Goal: Use online tool/utility: Utilize a website feature to perform a specific function

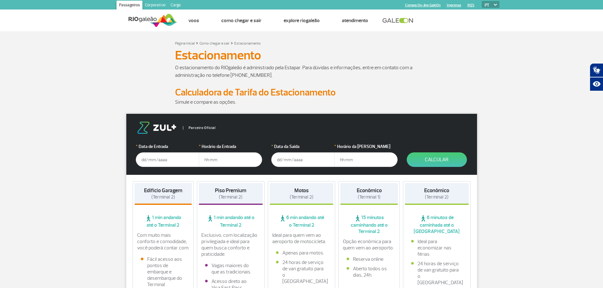
drag, startPoint x: 73, startPoint y: 192, endPoint x: 37, endPoint y: 202, distance: 37.4
click at [164, 160] on input "text" at bounding box center [167, 160] width 63 height 15
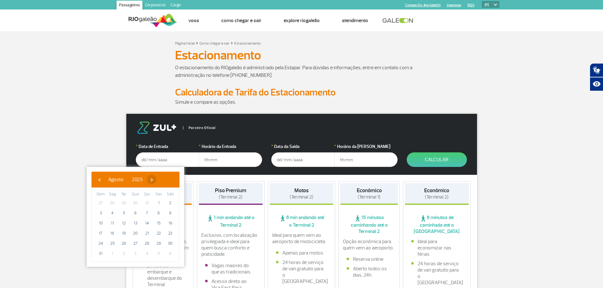
click at [156, 181] on span "›" at bounding box center [152, 180] width 10 height 10
click at [162, 181] on span "›" at bounding box center [158, 180] width 10 height 10
click at [158, 181] on span "›" at bounding box center [154, 180] width 10 height 10
click at [163, 181] on span "›" at bounding box center [159, 180] width 10 height 10
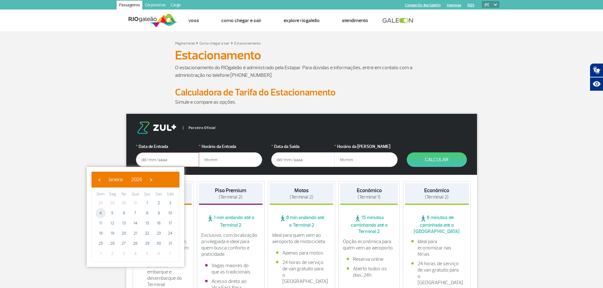
click at [103, 214] on span "4" at bounding box center [101, 213] width 10 height 10
type input "[DATE]"
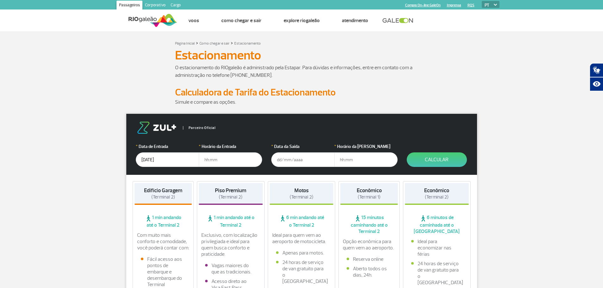
click at [243, 162] on input "text" at bounding box center [230, 160] width 63 height 15
type input "08:00"
click at [306, 162] on input "text" at bounding box center [302, 160] width 63 height 15
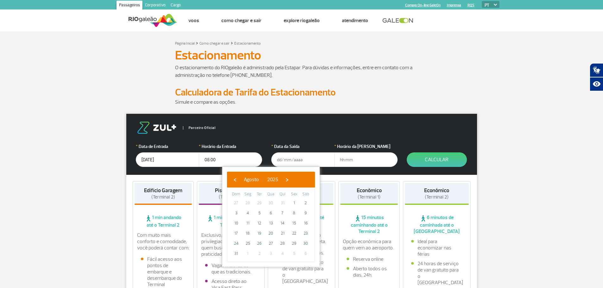
click at [309, 185] on div "‹ ​ Agosto ​ 2025 ​ ›" at bounding box center [271, 180] width 88 height 16
click at [292, 181] on span "›" at bounding box center [287, 180] width 10 height 10
click at [298, 181] on span "›" at bounding box center [293, 180] width 10 height 10
click at [294, 181] on span "›" at bounding box center [289, 180] width 10 height 10
click at [299, 181] on span "›" at bounding box center [294, 180] width 10 height 10
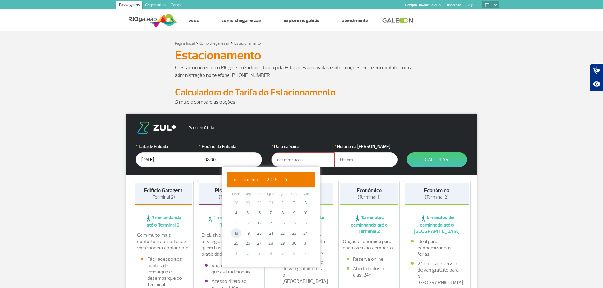
click at [238, 234] on span "18" at bounding box center [236, 234] width 10 height 10
type input "[DATE]"
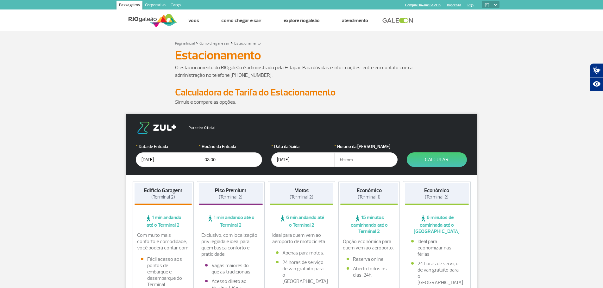
click at [369, 161] on input "text" at bounding box center [365, 160] width 63 height 15
drag, startPoint x: 206, startPoint y: 160, endPoint x: 209, endPoint y: 162, distance: 3.5
click at [209, 162] on input "08:00" at bounding box center [230, 160] width 63 height 15
drag, startPoint x: 209, startPoint y: 162, endPoint x: 213, endPoint y: 167, distance: 6.8
click at [213, 167] on form "Parceiro Oficial * Data de Entrada [DATE] * Horário da Entrada 08:00 * Data da …" at bounding box center [301, 144] width 351 height 61
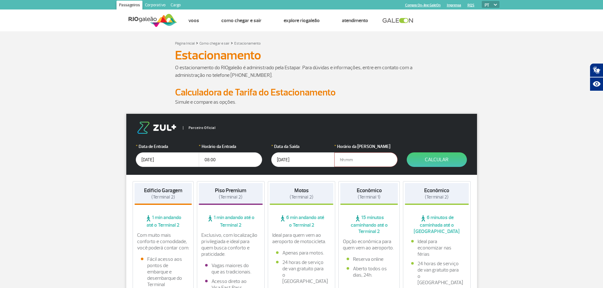
click at [207, 158] on input "08:00" at bounding box center [230, 160] width 63 height 15
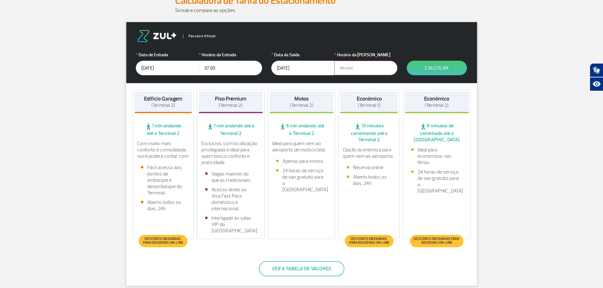
scroll to position [95, 0]
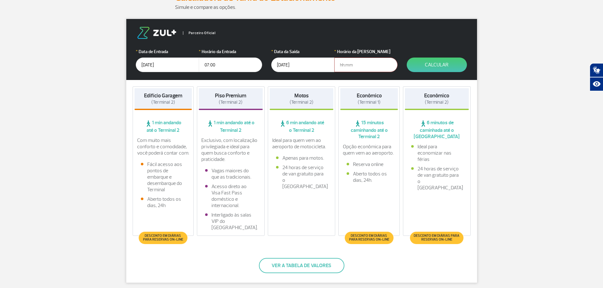
type input "07:00"
click at [313, 266] on button "Ver a tabela de valores" at bounding box center [302, 265] width 86 height 15
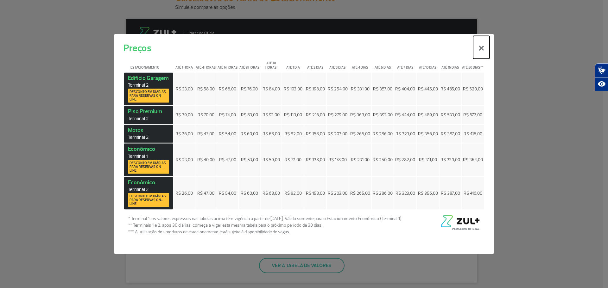
click at [482, 49] on button "×" at bounding box center [481, 47] width 16 height 23
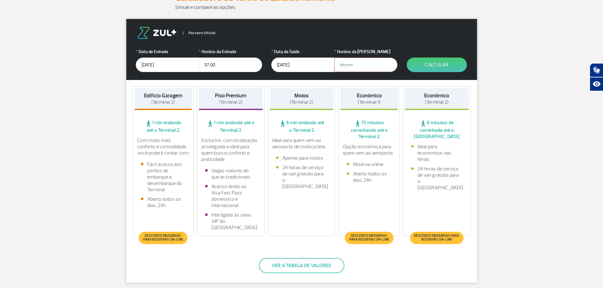
click at [361, 67] on input "text" at bounding box center [365, 65] width 63 height 15
type input "21:00"
click at [429, 70] on button "Calcular" at bounding box center [437, 65] width 60 height 15
